Goal: Navigation & Orientation: Find specific page/section

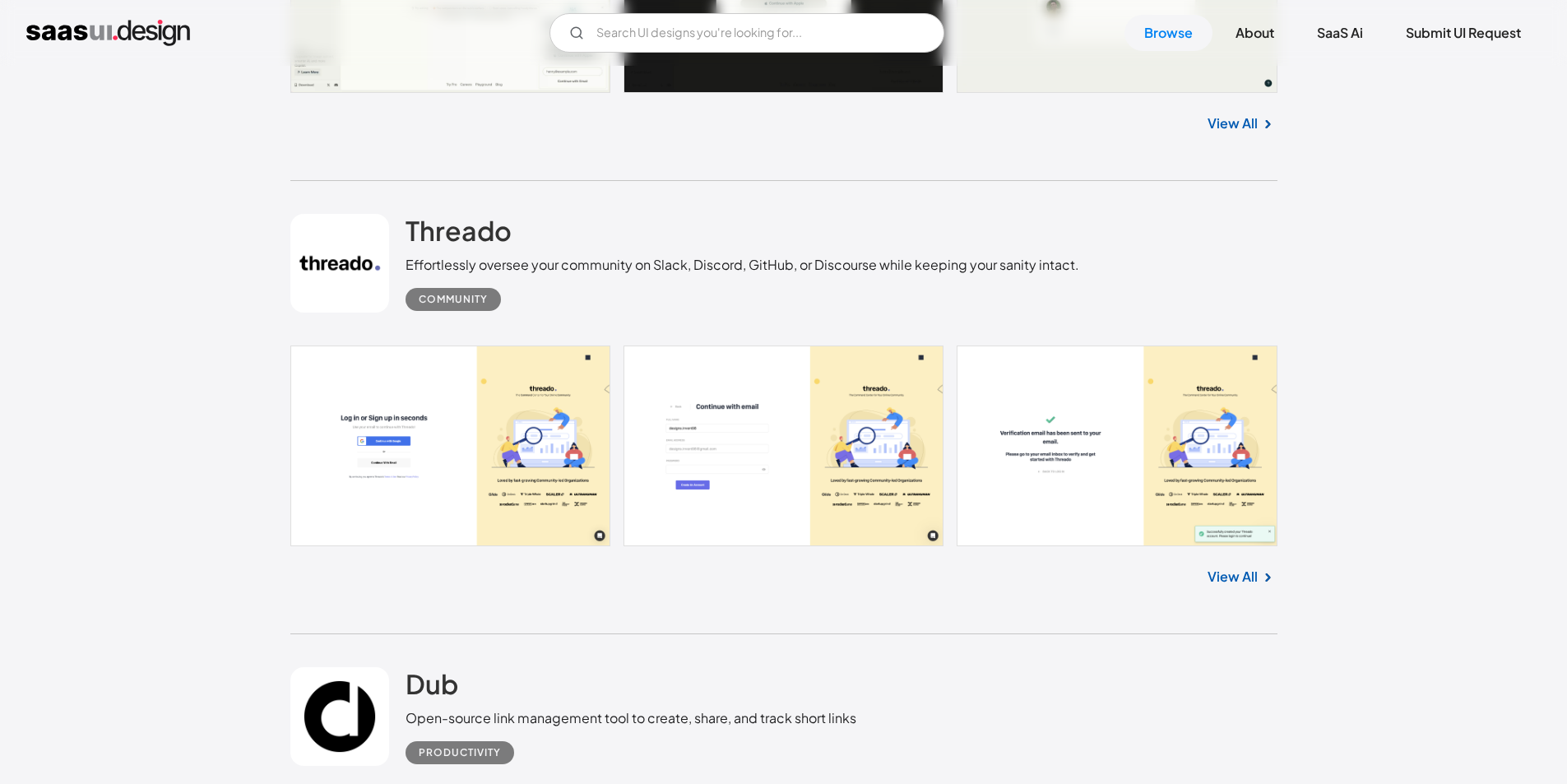
scroll to position [3070, 0]
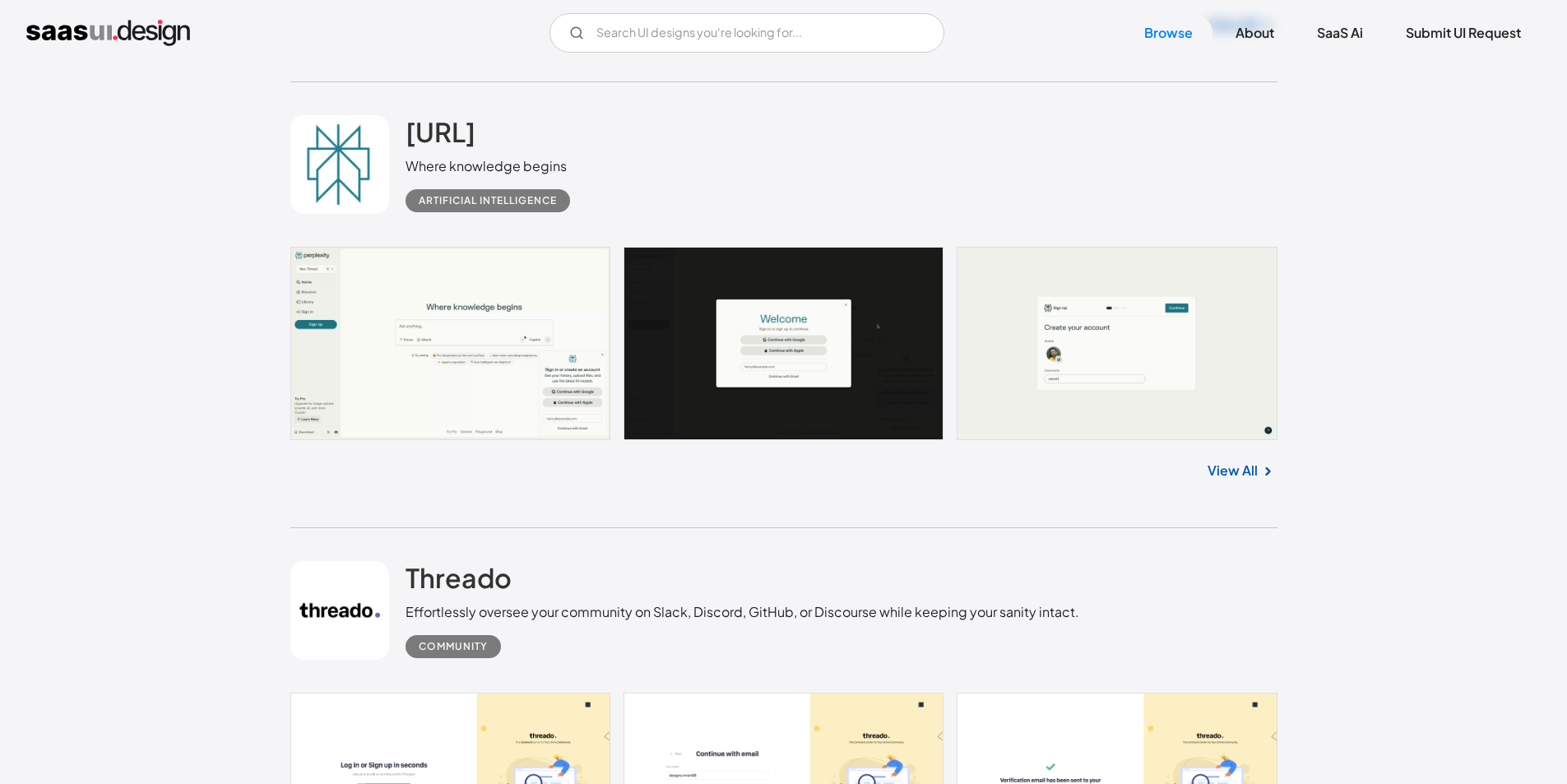
click at [1251, 470] on link "View All" at bounding box center [1233, 470] width 50 height 20
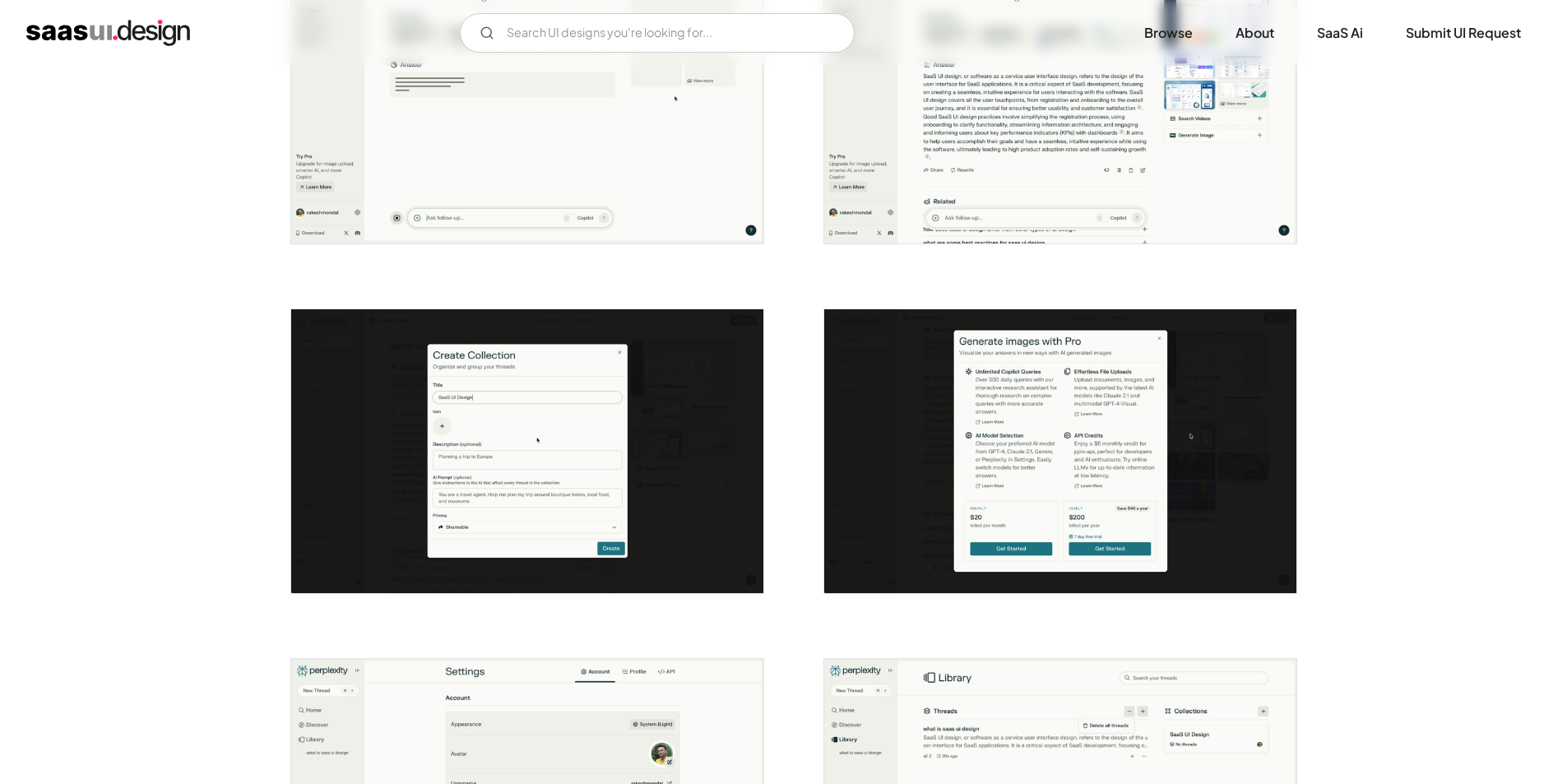
scroll to position [1743, 0]
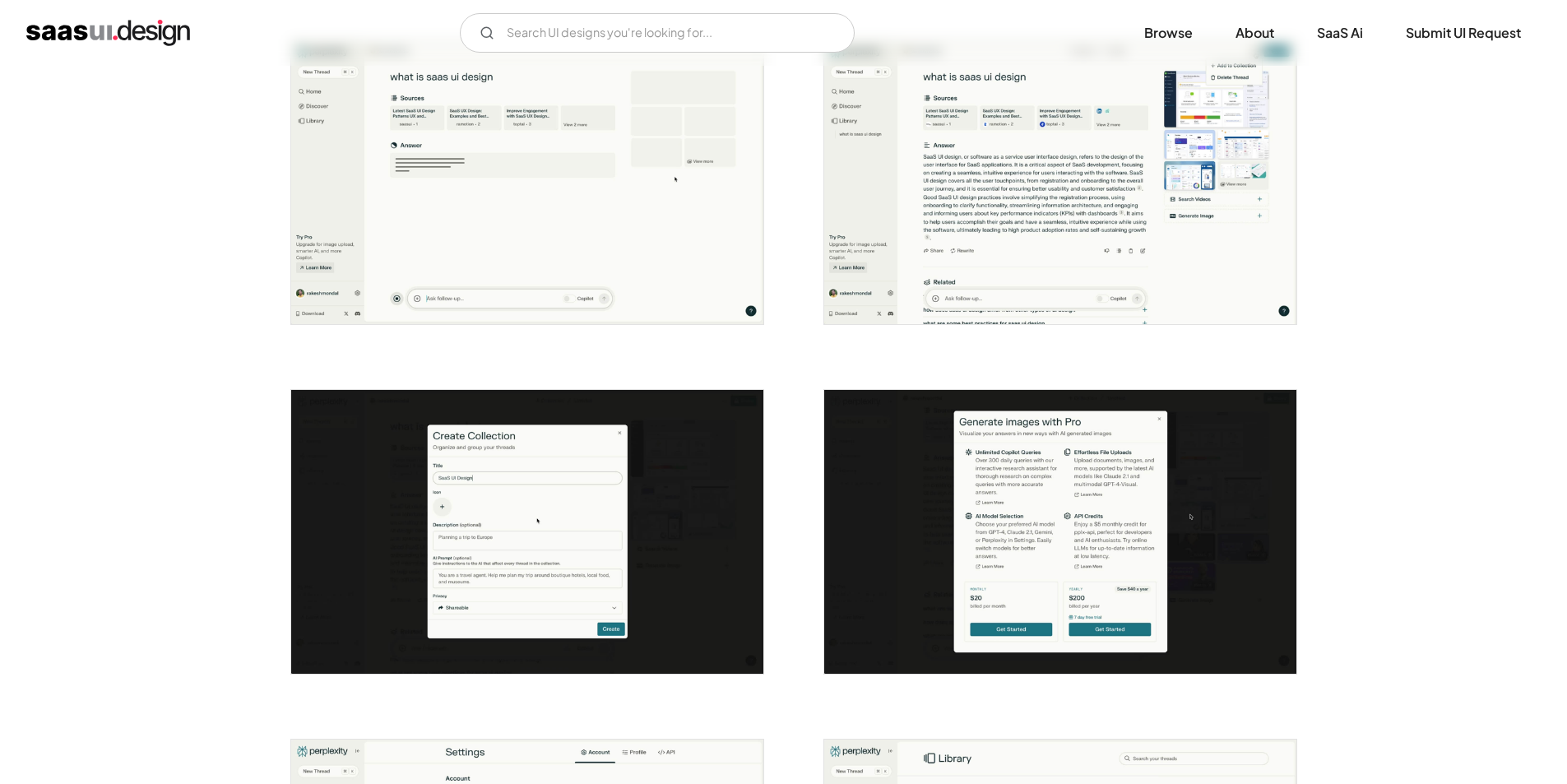
click at [78, 26] on img "home" at bounding box center [109, 33] width 164 height 27
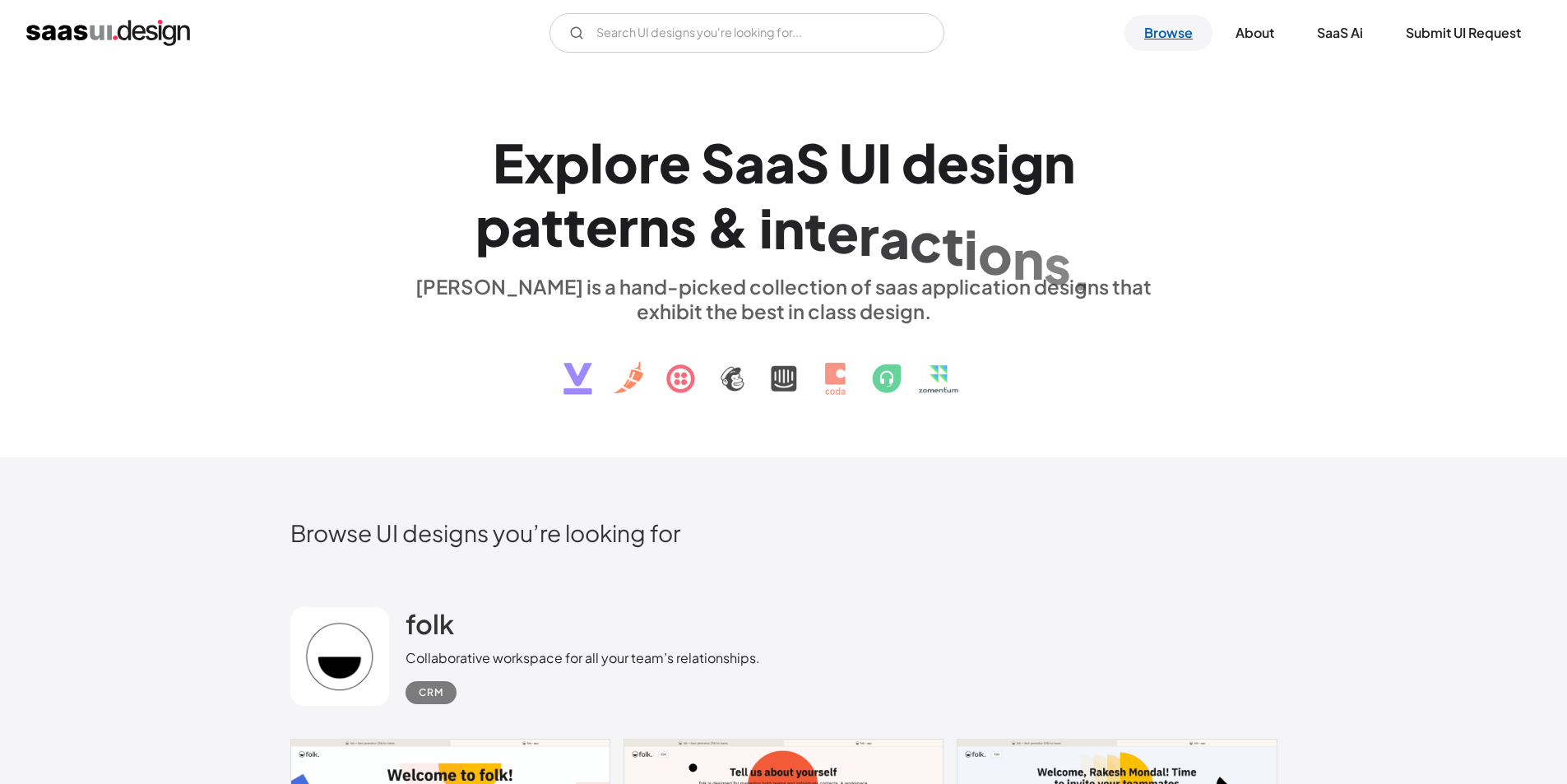
click at [1159, 27] on link "Browse" at bounding box center [1168, 33] width 88 height 36
